Goal: Transaction & Acquisition: Purchase product/service

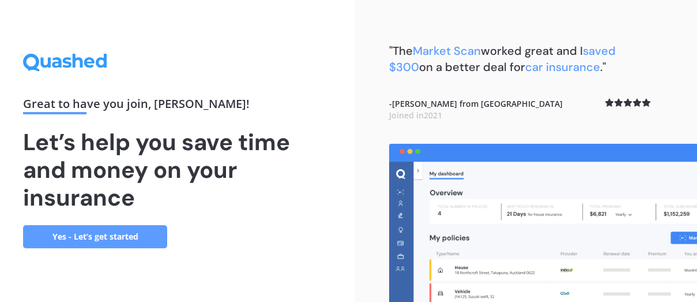
click at [141, 238] on link "Yes - Let’s get started" at bounding box center [95, 236] width 144 height 23
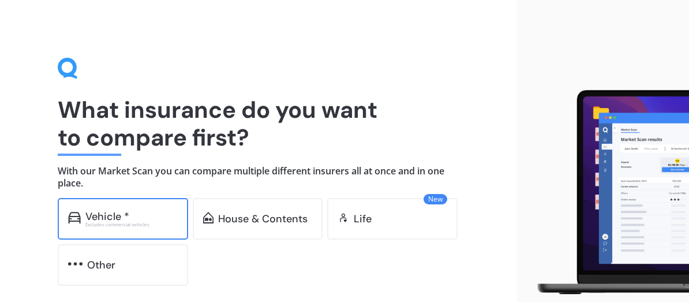
click at [147, 208] on div "Vehicle * Excludes commercial vehicles" at bounding box center [123, 219] width 130 height 42
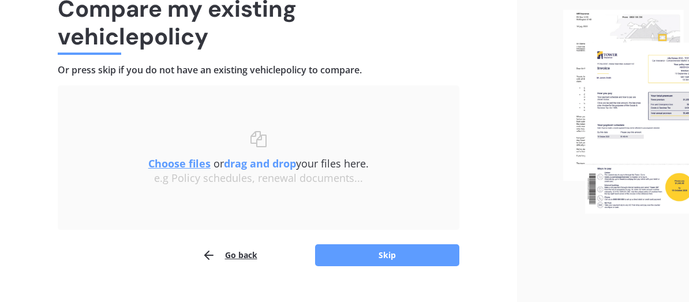
scroll to position [104, 0]
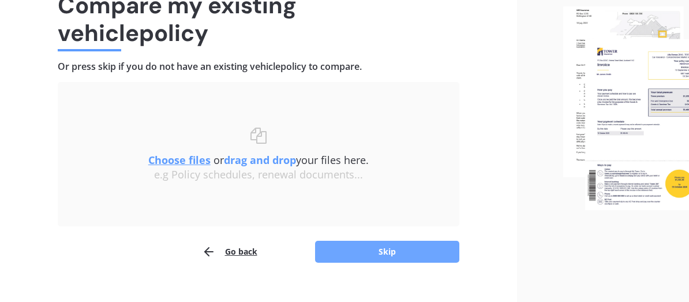
click at [395, 247] on button "Skip" at bounding box center [387, 252] width 144 height 22
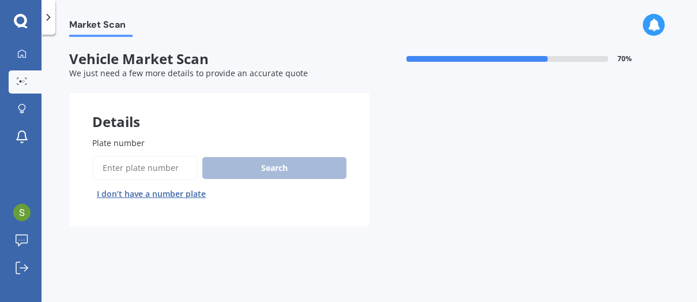
click at [145, 170] on input "Plate number" at bounding box center [145, 168] width 106 height 24
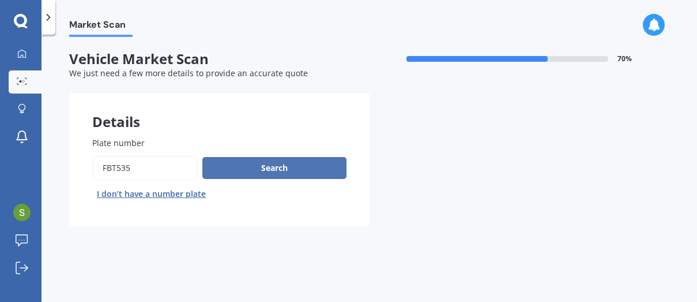
type input "FBT535"
click at [281, 162] on button "Search" at bounding box center [274, 168] width 144 height 22
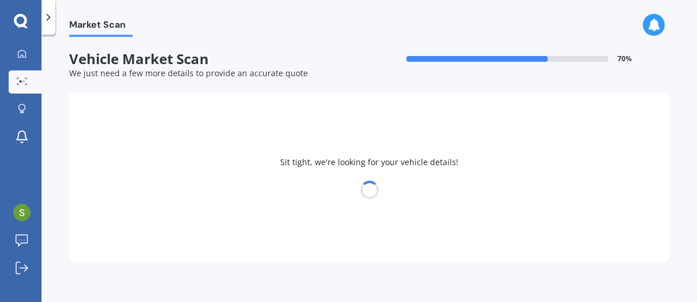
select select "TOYOTA"
select select "COROLLA"
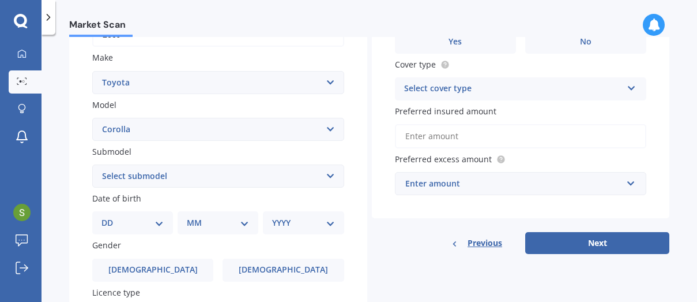
scroll to position [220, 0]
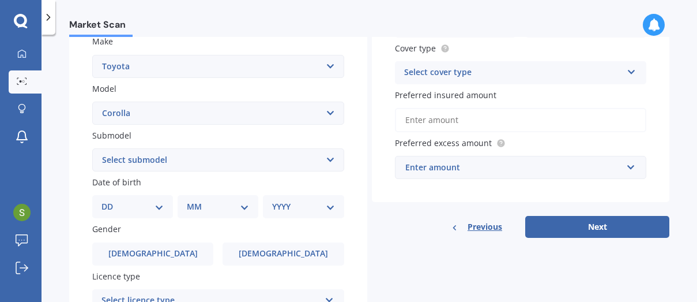
click at [157, 206] on select "DD 01 02 03 04 05 06 07 08 09 10 11 12 13 14 15 16 17 18 19 20 21 22 23 24 25 2…" at bounding box center [133, 206] width 62 height 13
select select "26"
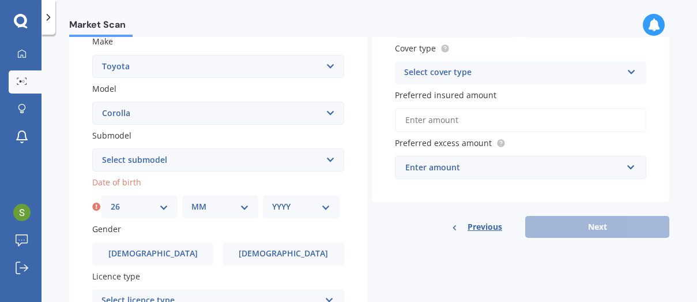
click at [243, 208] on select "MM 01 02 03 04 05 06 07 08 09 10 11 12" at bounding box center [221, 206] width 58 height 13
select select "08"
click at [323, 205] on select "YYYY 2025 2024 2023 2022 2021 2020 2019 2018 2017 2016 2015 2014 2013 2012 2011…" at bounding box center [301, 206] width 58 height 13
select select "1944"
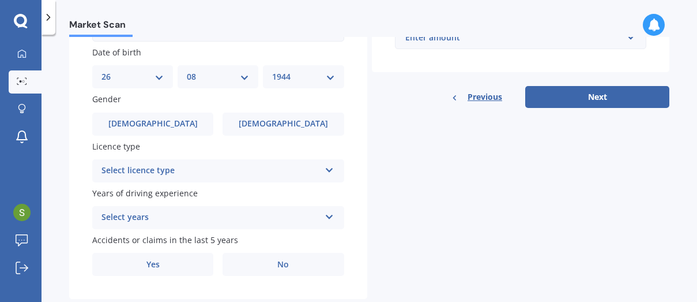
scroll to position [357, 0]
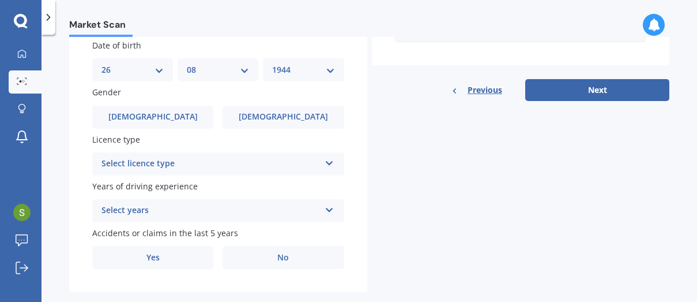
click at [326, 163] on icon at bounding box center [330, 161] width 10 height 8
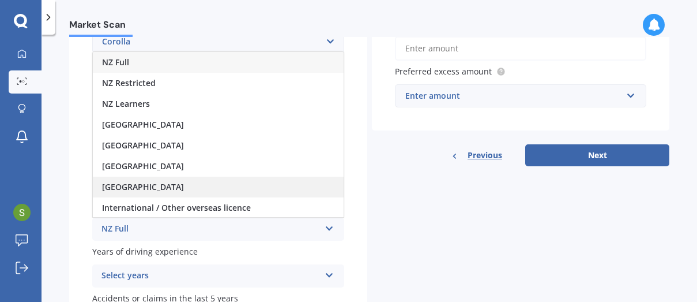
scroll to position [286, 0]
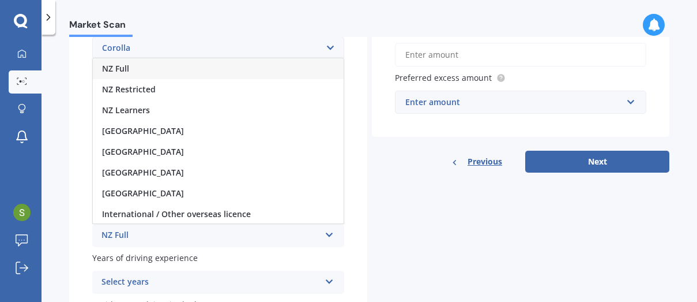
click at [220, 71] on div "NZ Full" at bounding box center [218, 68] width 251 height 21
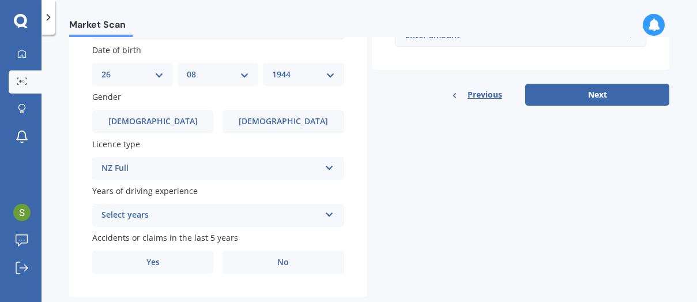
scroll to position [352, 0]
click at [327, 215] on icon at bounding box center [330, 213] width 10 height 8
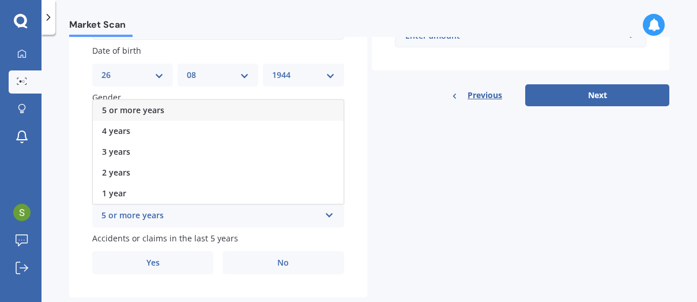
click at [134, 112] on span "5 or more years" at bounding box center [133, 109] width 62 height 11
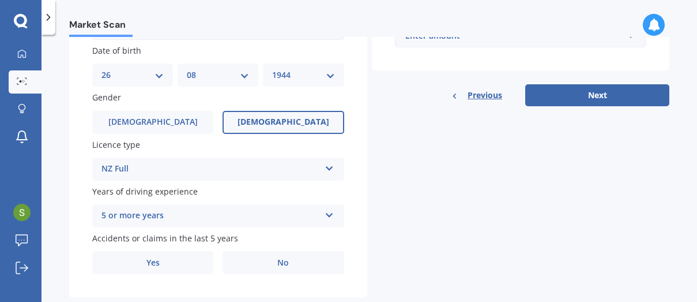
click at [303, 121] on label "[DEMOGRAPHIC_DATA]" at bounding box center [283, 122] width 121 height 23
click at [0, 0] on input "[DEMOGRAPHIC_DATA]" at bounding box center [0, 0] width 0 height 0
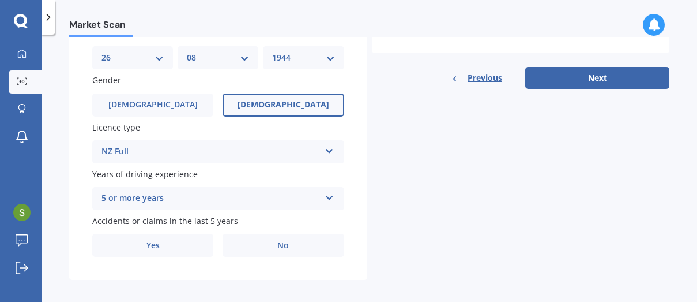
scroll to position [377, 0]
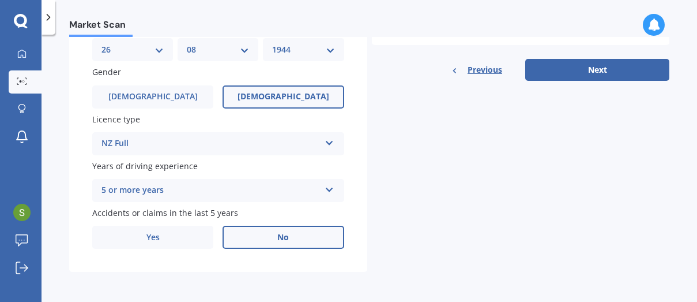
click at [280, 238] on span "No" at bounding box center [283, 237] width 12 height 10
click at [0, 0] on input "No" at bounding box center [0, 0] width 0 height 0
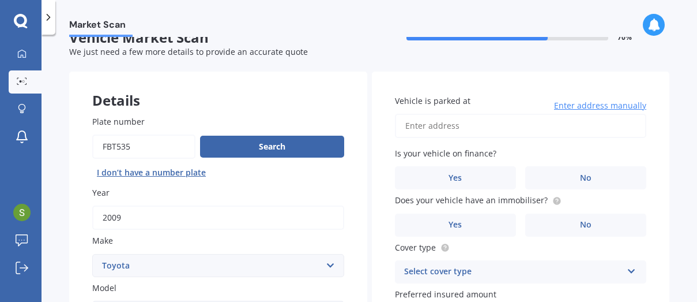
scroll to position [0, 0]
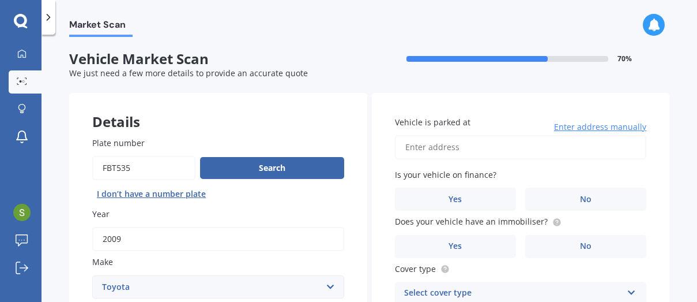
click at [504, 144] on input "Vehicle is parked at" at bounding box center [521, 147] width 252 height 24
type input "[STREET_ADDRESS][PERSON_NAME]"
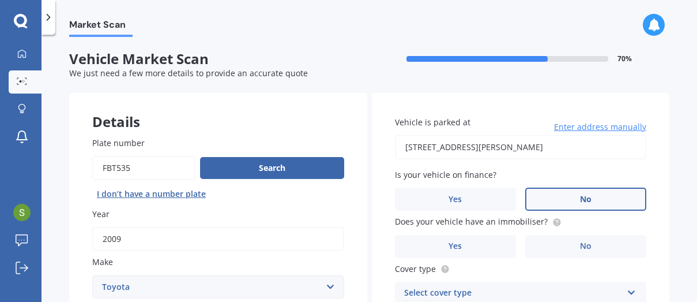
click at [580, 198] on span "No" at bounding box center [586, 199] width 12 height 10
click at [0, 0] on input "No" at bounding box center [0, 0] width 0 height 0
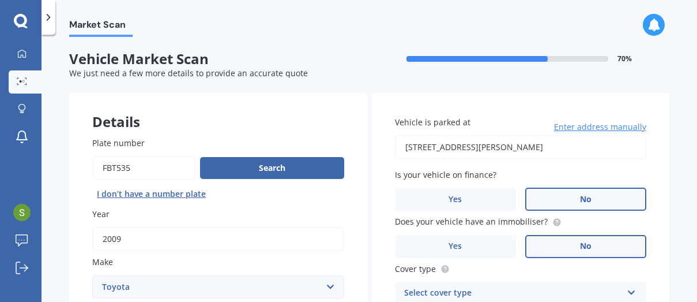
click at [580, 244] on span "No" at bounding box center [586, 246] width 12 height 10
click at [0, 0] on input "No" at bounding box center [0, 0] width 0 height 0
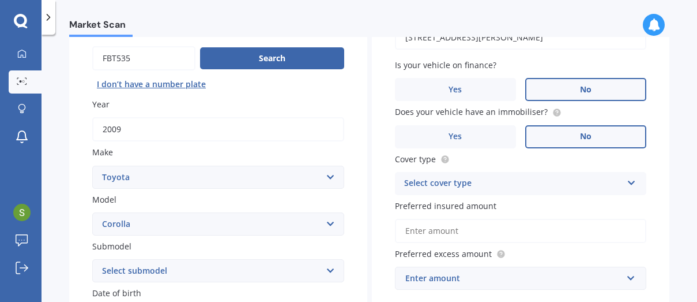
scroll to position [112, 0]
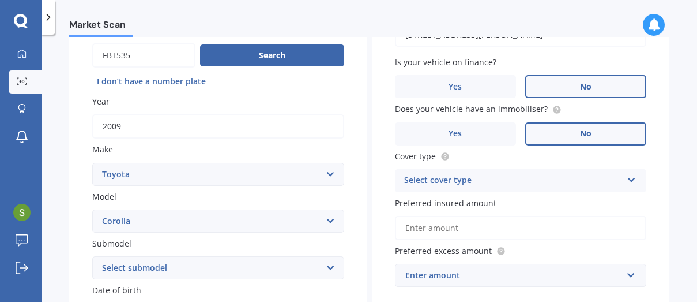
click at [627, 175] on icon at bounding box center [632, 178] width 10 height 8
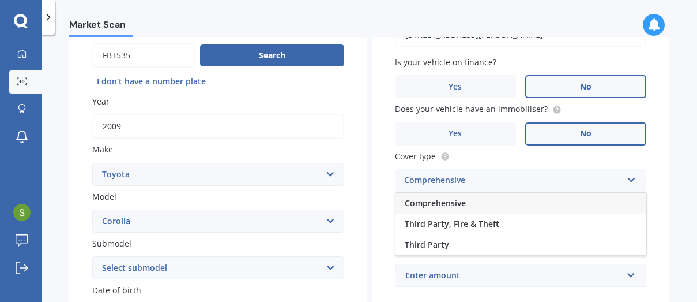
click at [461, 199] on span "Comprehensive" at bounding box center [435, 202] width 61 height 11
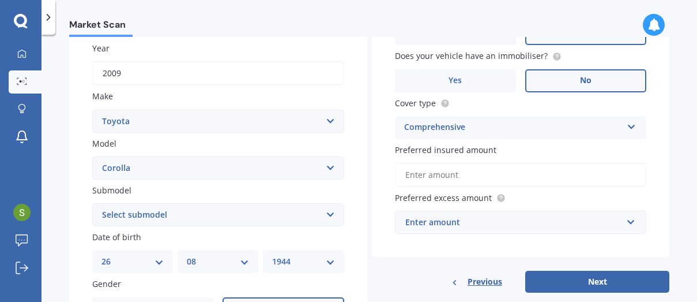
scroll to position [173, 0]
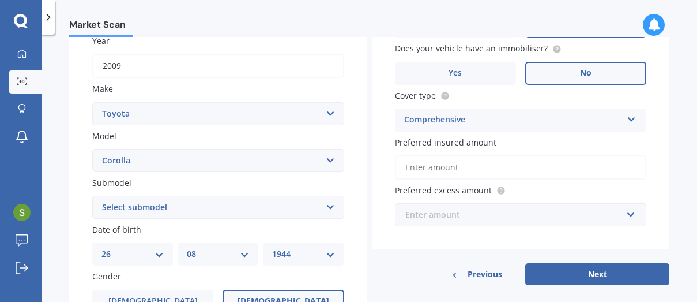
click at [625, 217] on input "text" at bounding box center [517, 215] width 242 height 22
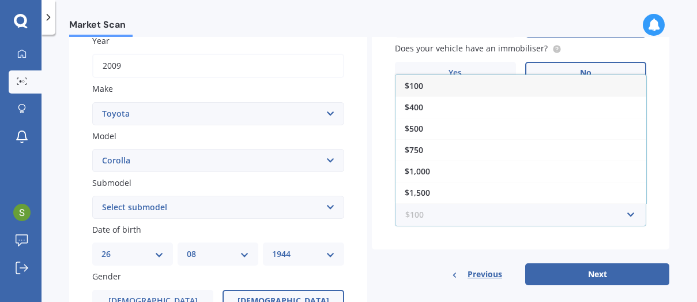
click at [625, 217] on input "text" at bounding box center [517, 215] width 242 height 22
click at [656, 192] on div "Vehicle is parked at [STREET_ADDRESS][PERSON_NAME] Enter address manually Is yo…" at bounding box center [521, 85] width 298 height 330
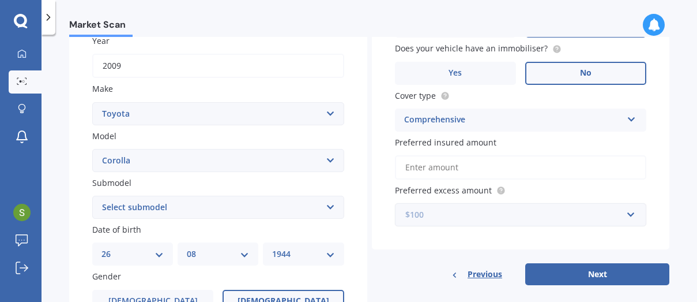
click at [626, 215] on input "text" at bounding box center [517, 215] width 242 height 22
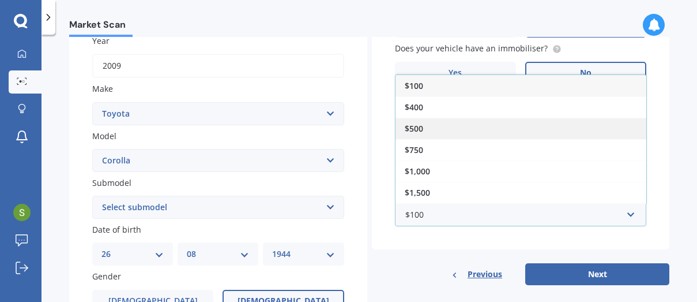
click at [466, 130] on div "$500" at bounding box center [521, 128] width 251 height 21
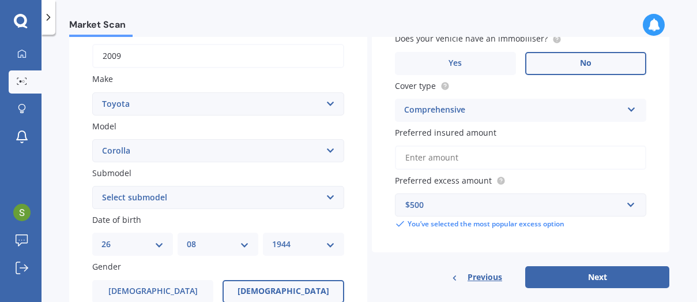
scroll to position [190, 0]
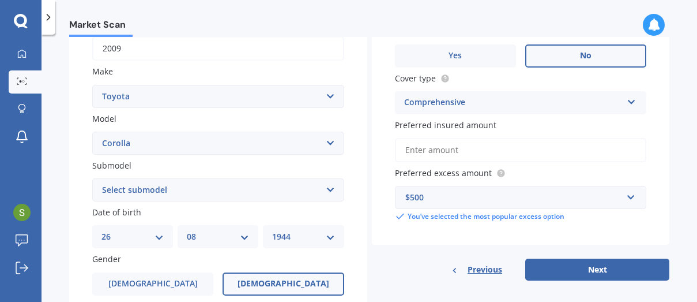
click at [423, 155] on input "Preferred insured amount" at bounding box center [521, 150] width 252 height 24
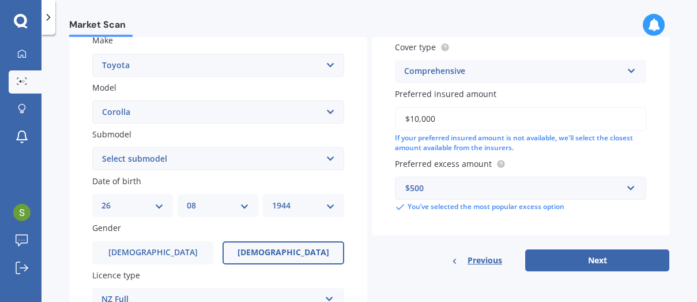
scroll to position [227, 0]
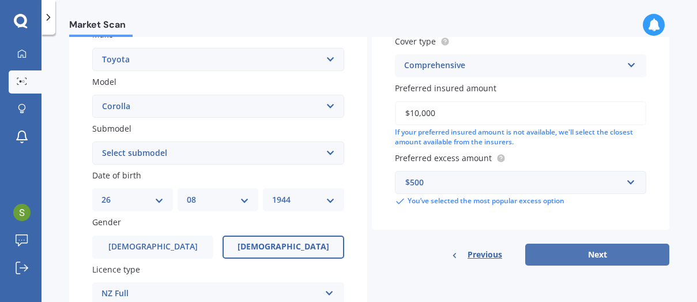
type input "$10,000"
click at [592, 255] on button "Next" at bounding box center [597, 254] width 144 height 22
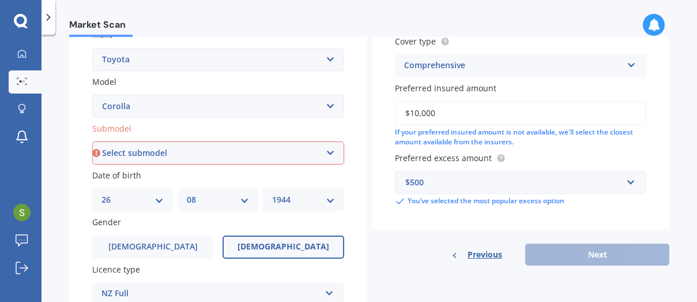
click at [329, 151] on select "Select submodel (All other) Axio Diesel [PERSON_NAME] 2WD [PERSON_NAME] 4WD FXG…" at bounding box center [218, 152] width 252 height 23
select select "HATCH"
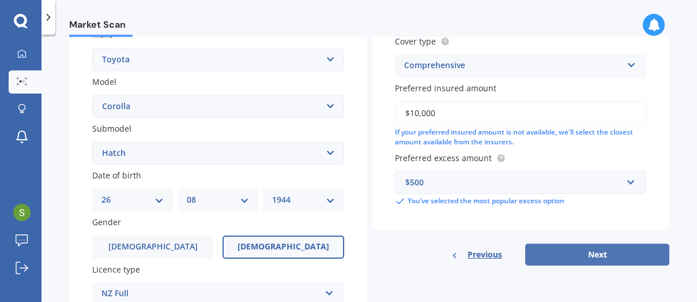
click at [611, 255] on button "Next" at bounding box center [597, 254] width 144 height 22
select select "26"
select select "08"
select select "1944"
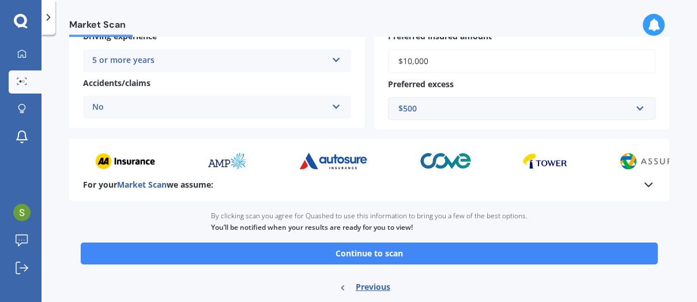
scroll to position [262, 0]
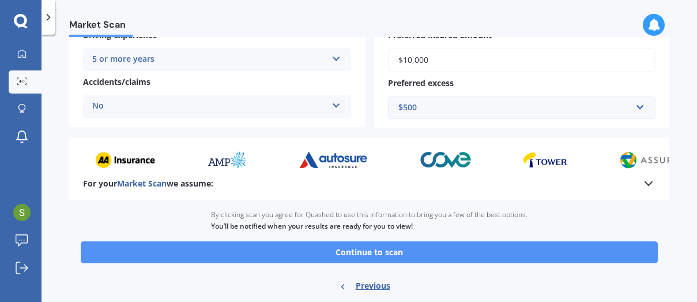
click at [422, 252] on button "Continue to scan" at bounding box center [369, 252] width 577 height 22
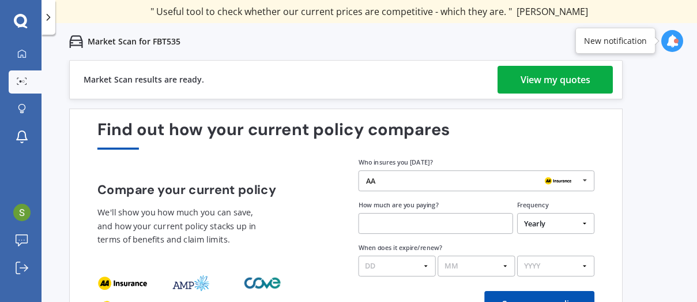
click at [569, 75] on div "View my quotes" at bounding box center [556, 80] width 70 height 28
